Goal: Navigation & Orientation: Find specific page/section

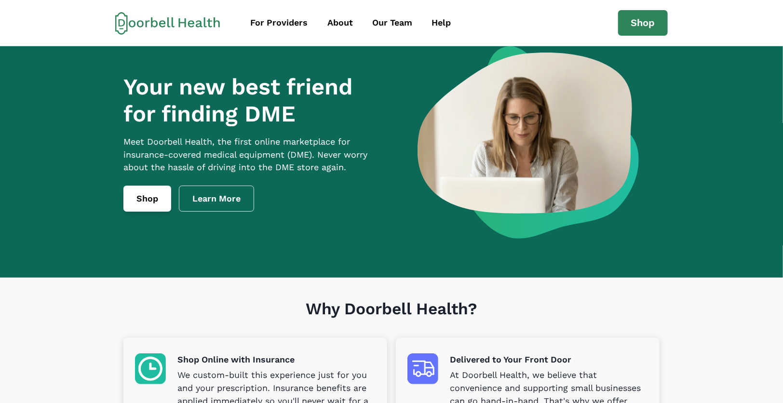
click at [152, 209] on link "Shop" at bounding box center [147, 199] width 48 height 26
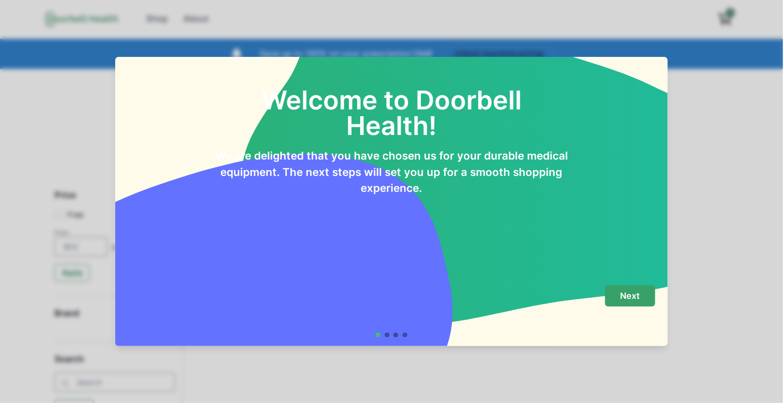
click at [620, 301] on button "Next" at bounding box center [630, 297] width 50 height 22
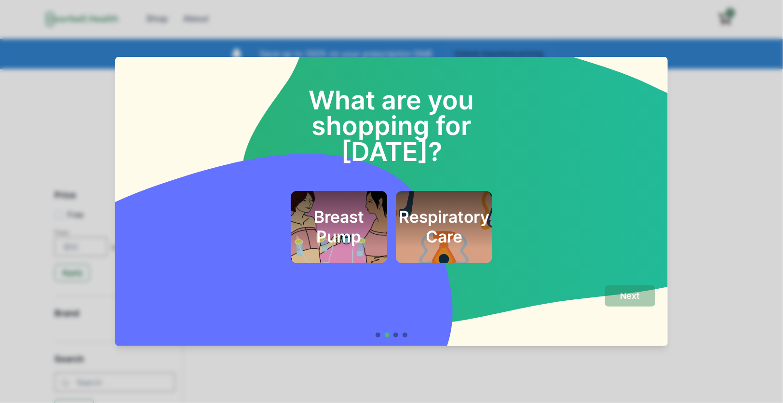
click at [407, 358] on div "What are you shopping for [DATE]? Breast Pump Respiratory Care Next" at bounding box center [391, 201] width 783 height 403
click at [709, 33] on div "What are you shopping for [DATE]? Breast Pump Respiratory Care Next" at bounding box center [391, 201] width 783 height 403
click at [66, 115] on div "What are you shopping for [DATE]? Breast Pump Respiratory Care Next" at bounding box center [391, 201] width 783 height 403
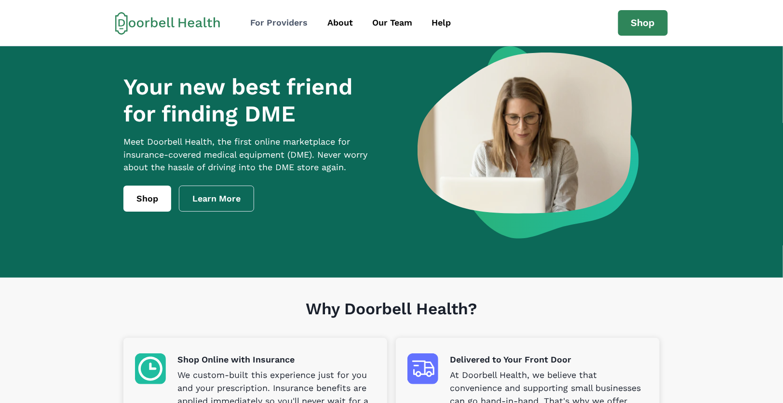
click at [284, 25] on div "For Providers" at bounding box center [278, 22] width 57 height 13
